Goal: Task Accomplishment & Management: Manage account settings

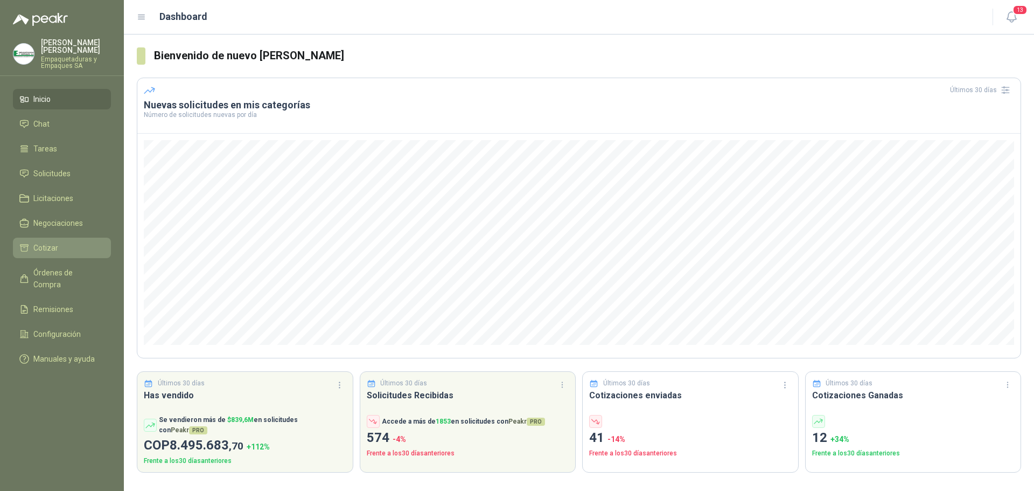
click at [66, 254] on link "Cotizar" at bounding box center [62, 248] width 98 height 20
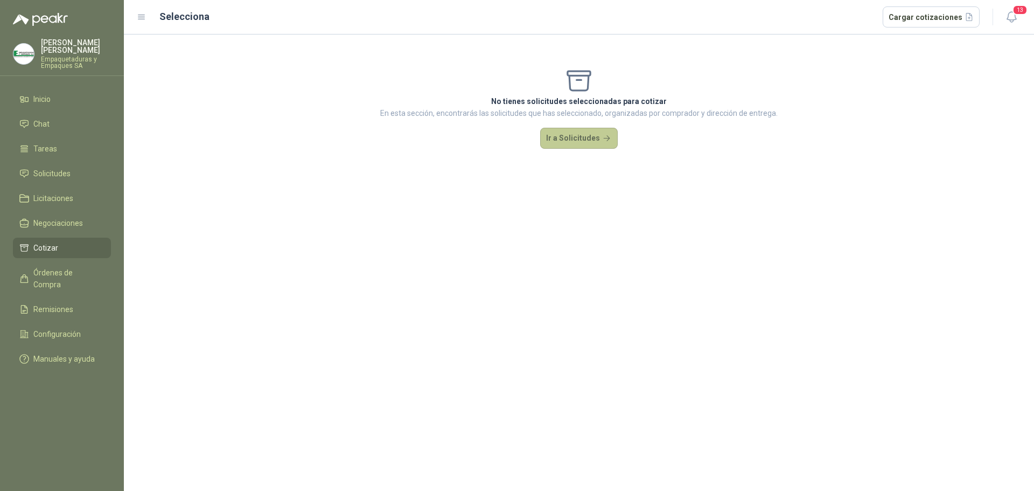
click at [572, 136] on button "Ir a Solicitudes" at bounding box center [579, 139] width 78 height 22
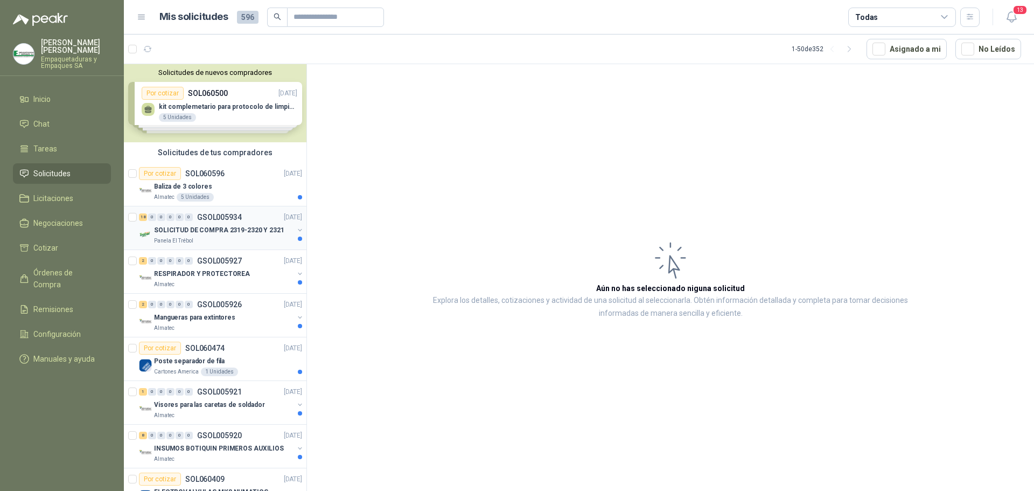
click at [234, 222] on div "18 0 0 0 0 0 GSOL005934 [DATE]" at bounding box center [221, 217] width 165 height 13
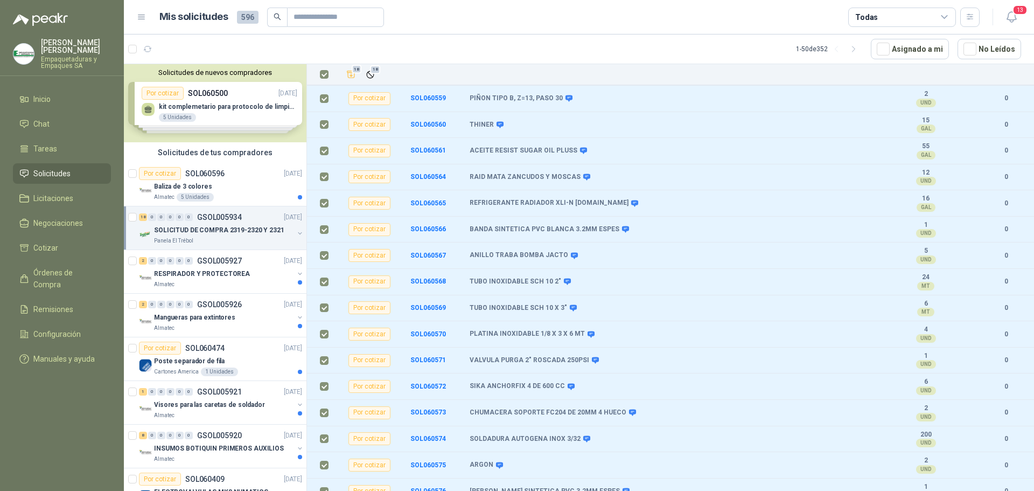
scroll to position [131, 0]
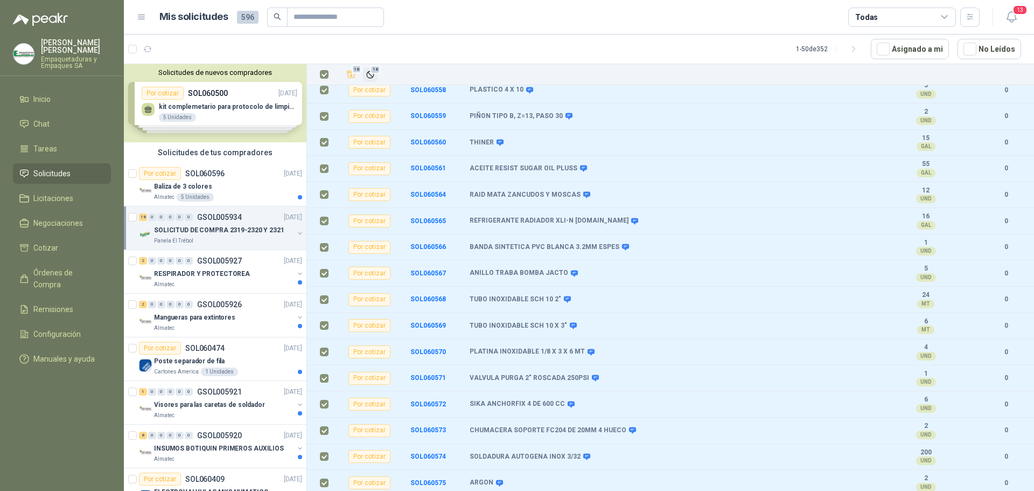
click at [368, 72] on icon "Ignorar" at bounding box center [370, 74] width 6 height 6
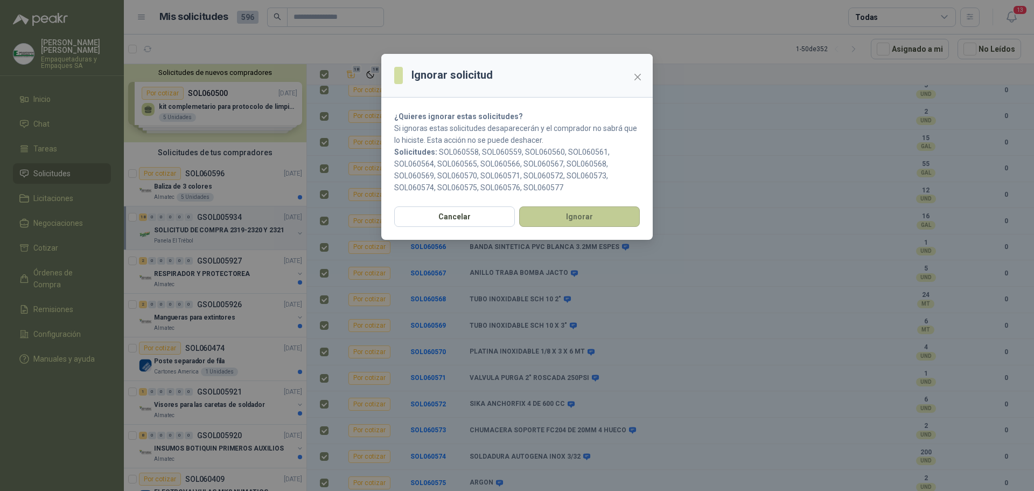
click at [563, 226] on button "Ignorar" at bounding box center [579, 216] width 121 height 20
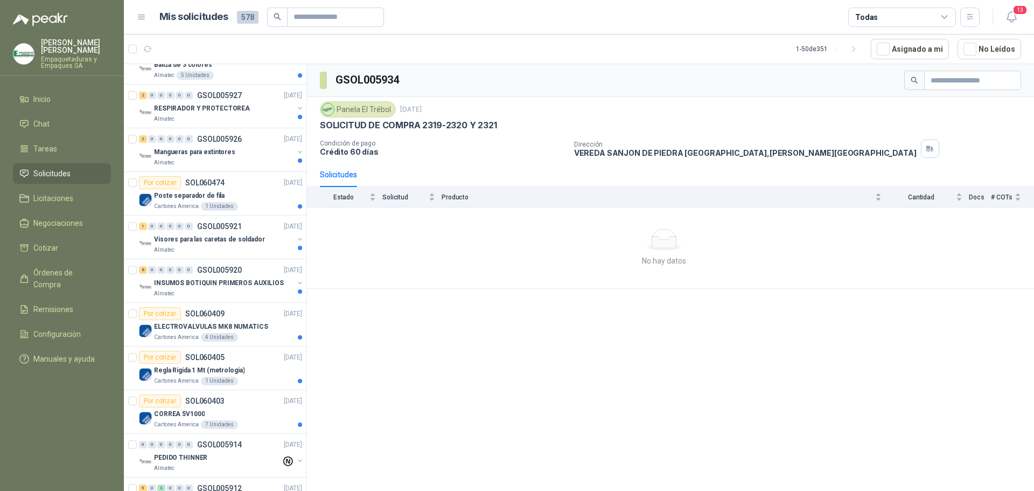
scroll to position [215, 0]
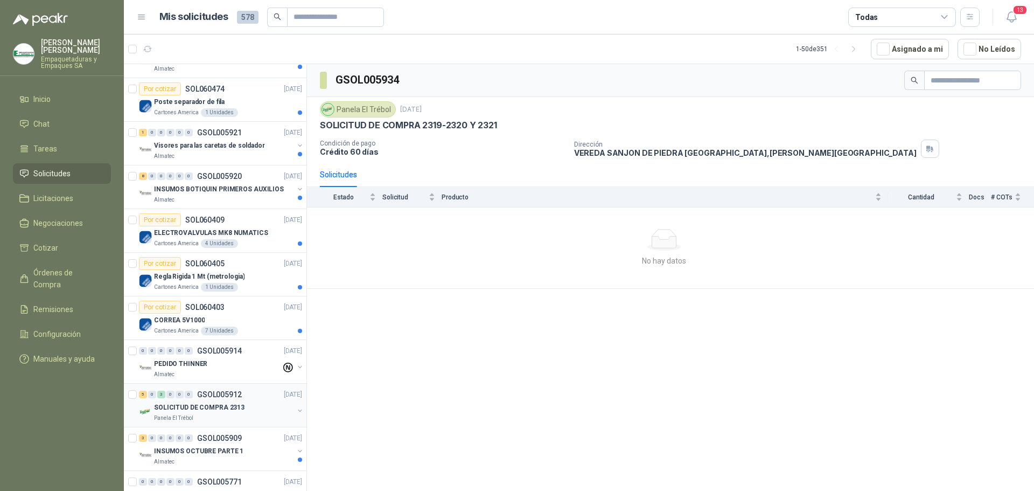
click at [220, 407] on p "SOLICITUD DE COMPRA 2313" at bounding box center [199, 407] width 90 height 10
